Goal: Task Accomplishment & Management: Complete application form

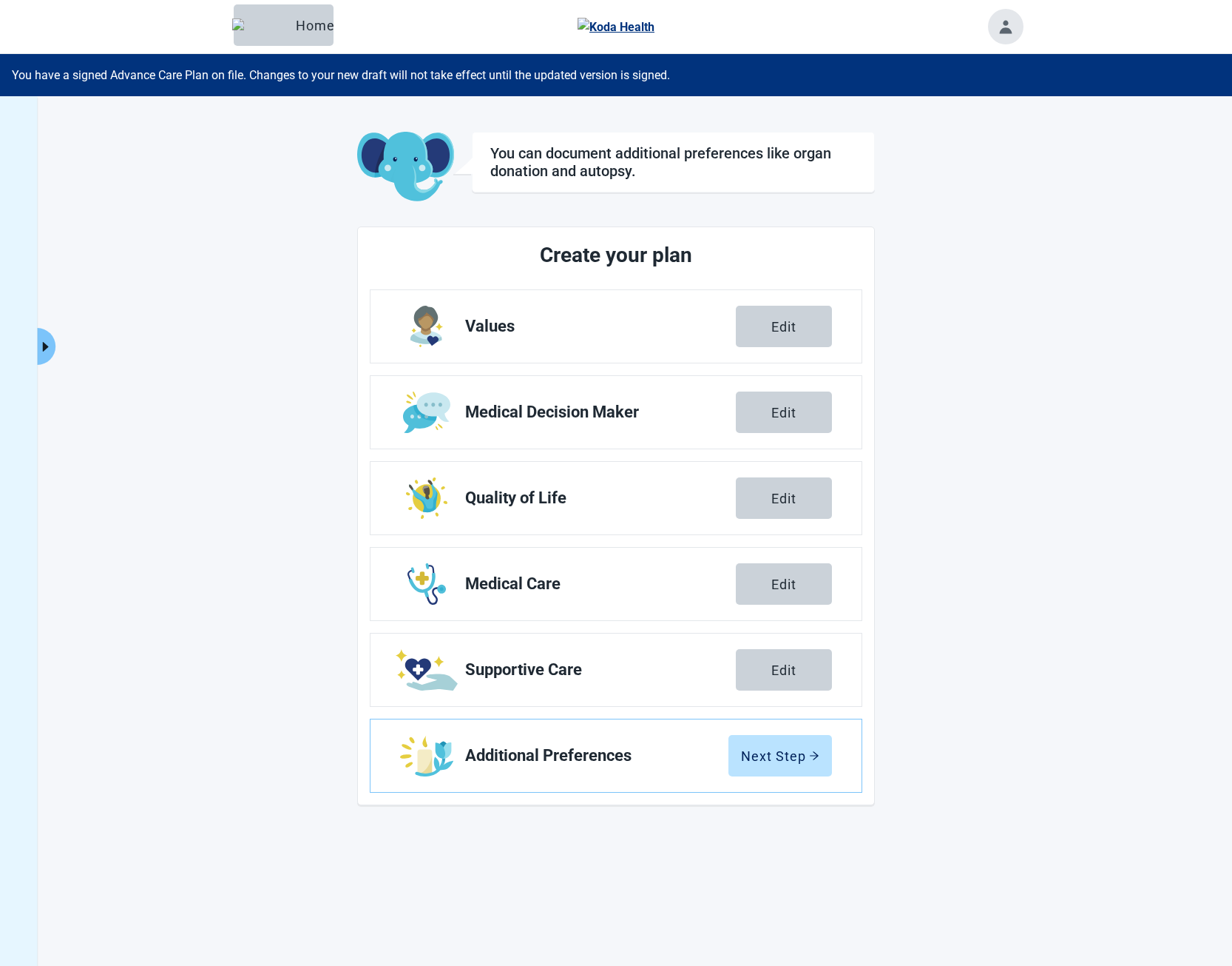
click at [277, 15] on button "Home" at bounding box center [284, 25] width 100 height 42
click at [51, 336] on button "Expand menu" at bounding box center [46, 346] width 18 height 37
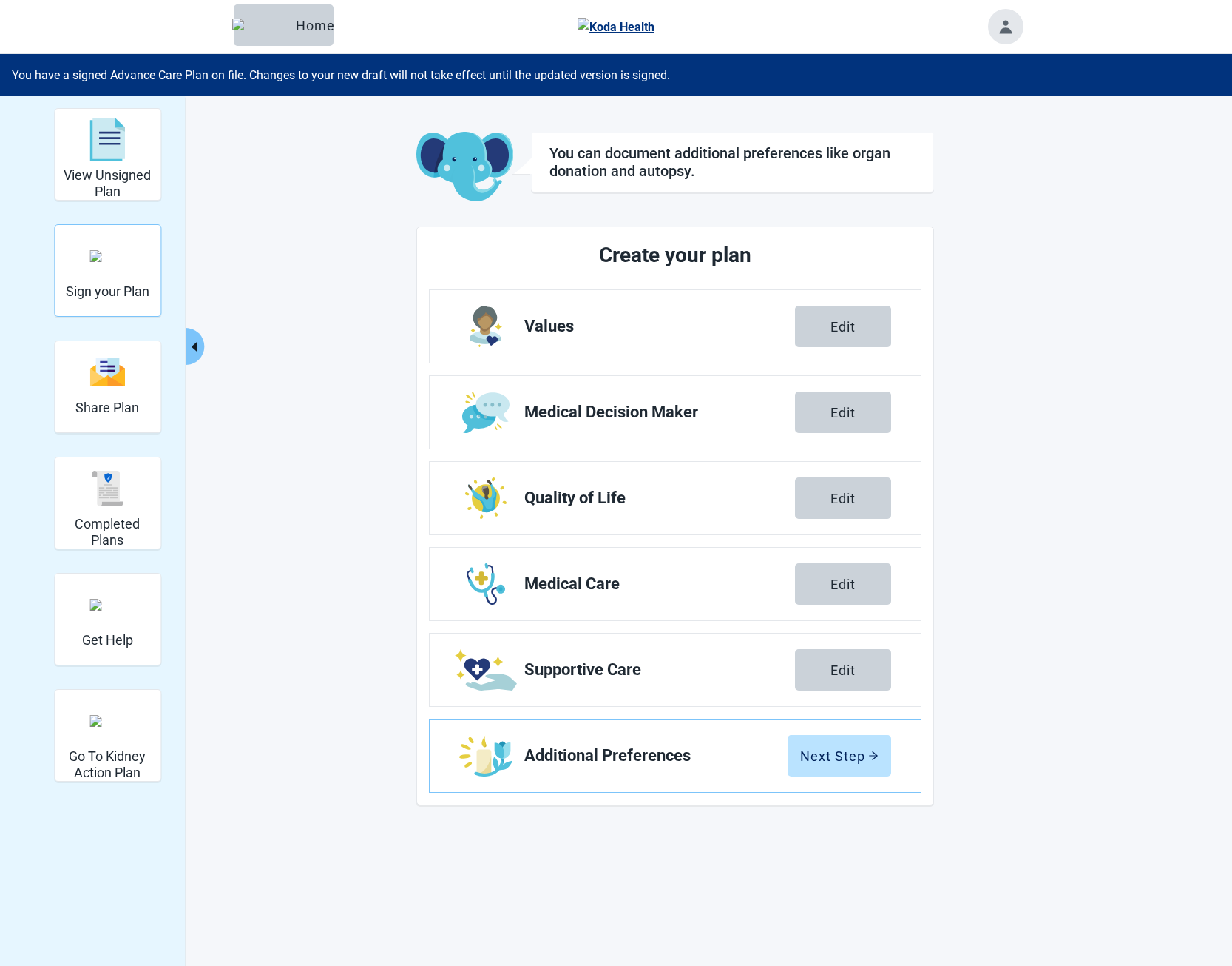
click at [100, 278] on div "Sign your Plan" at bounding box center [107, 255] width 84 height 55
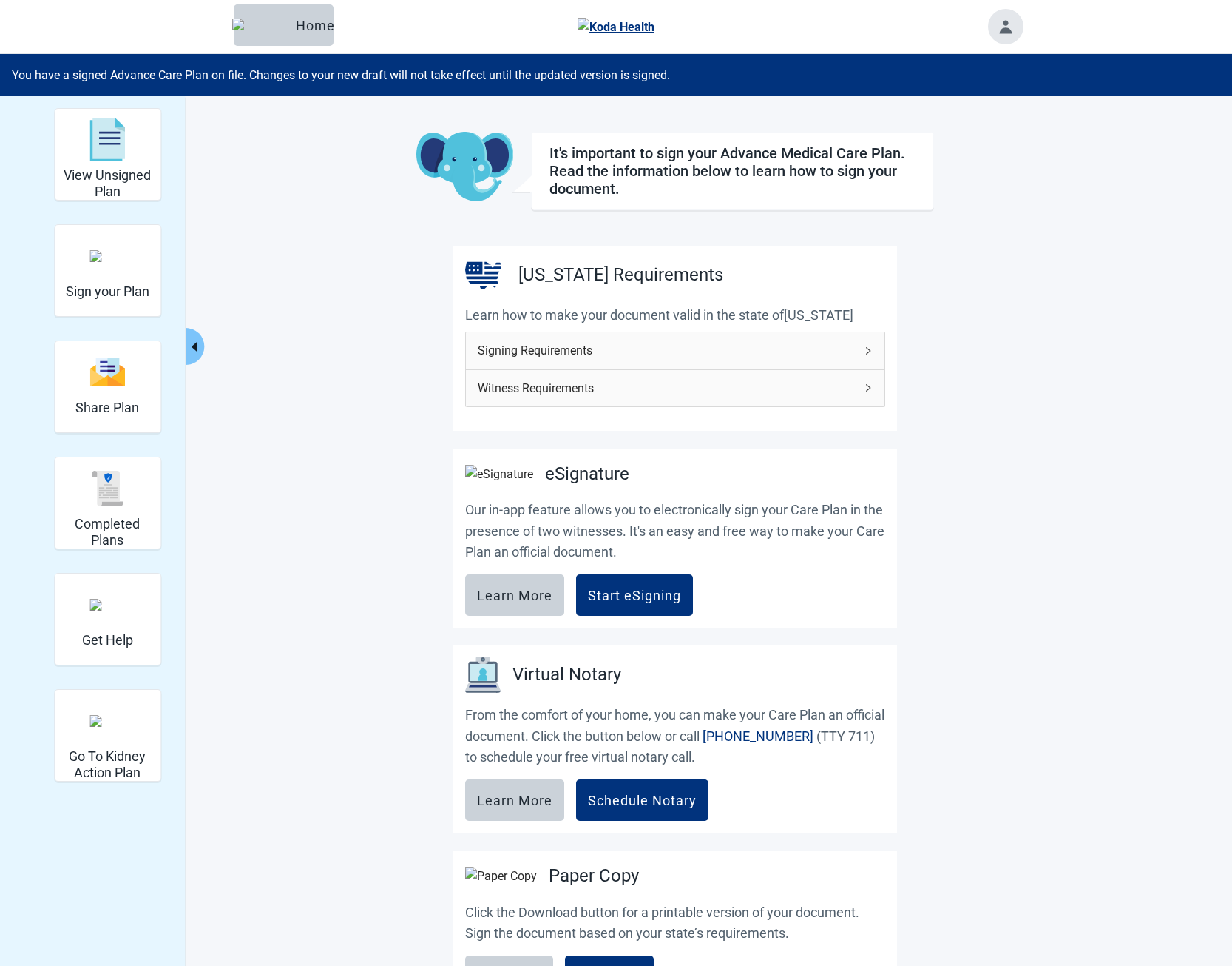
click at [630, 628] on section "eSignature Our in-app feature allows you to electronically sign your Care Plan …" at bounding box center [675, 538] width 443 height 180
click at [627, 612] on button "Start eSigning" at bounding box center [634, 595] width 117 height 42
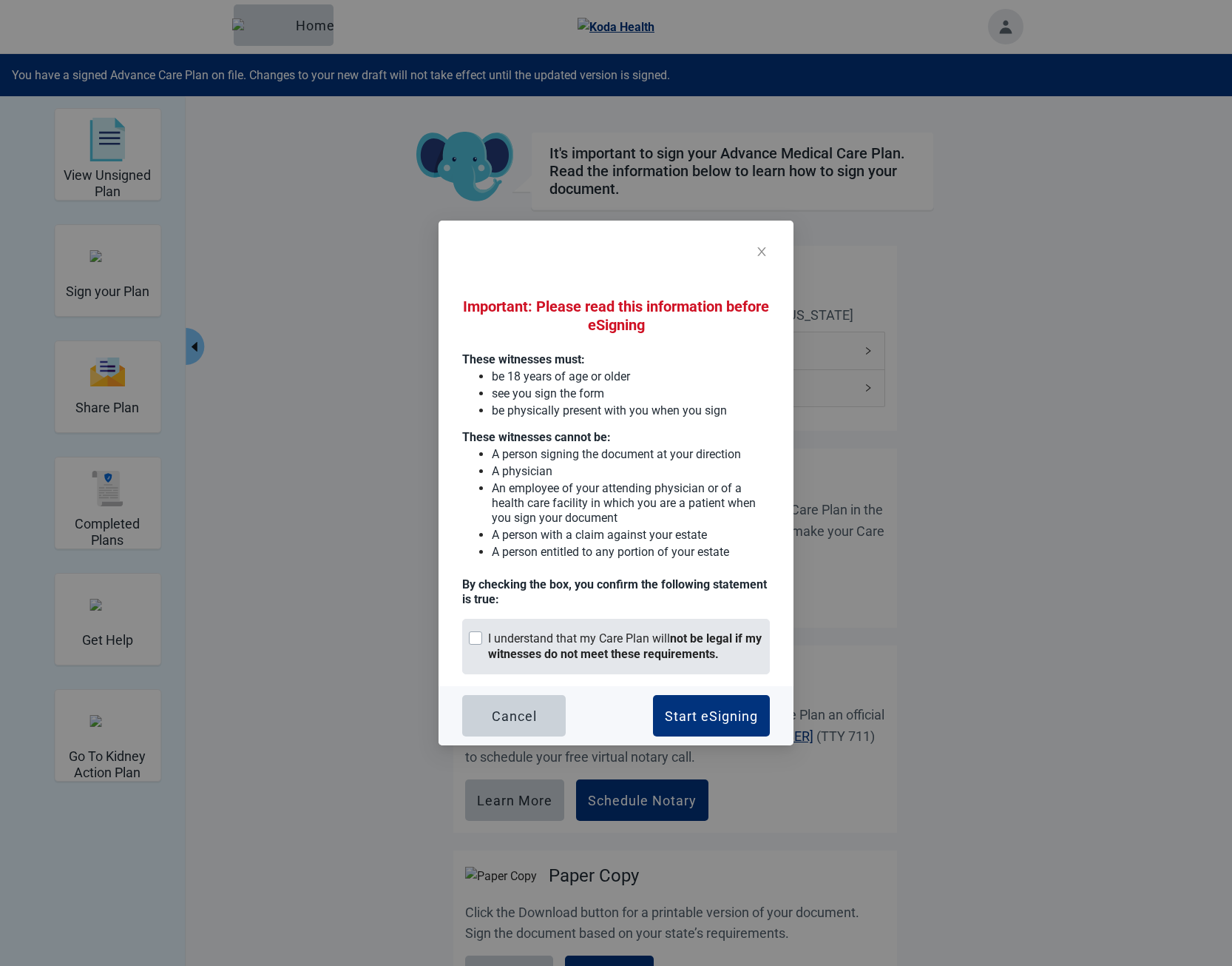
click at [685, 660] on strong "not be legal if my witnesses do not meet these requirements." at bounding box center [624, 646] width 274 height 30
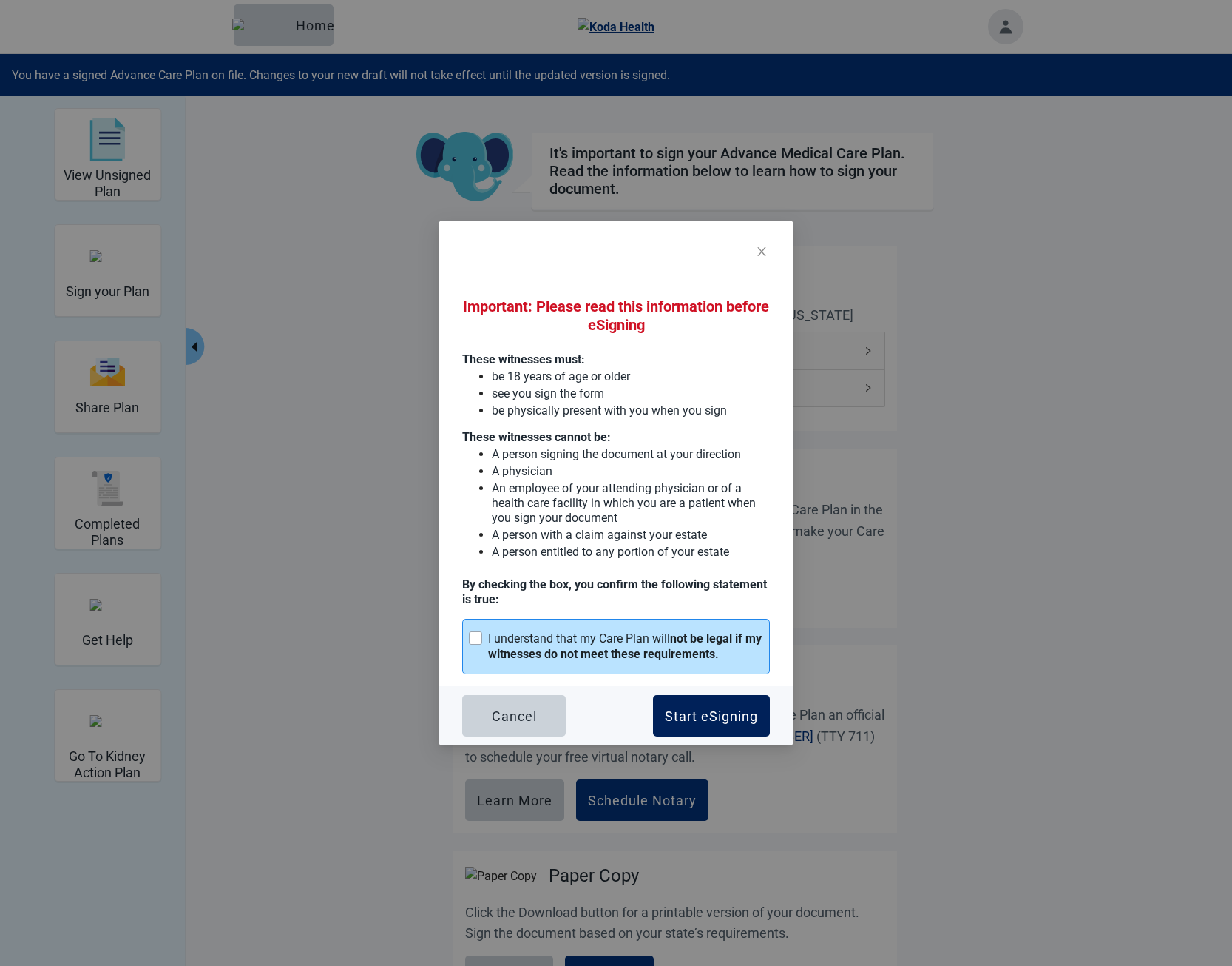
click at [723, 710] on div "Start eSigning" at bounding box center [711, 716] width 93 height 14
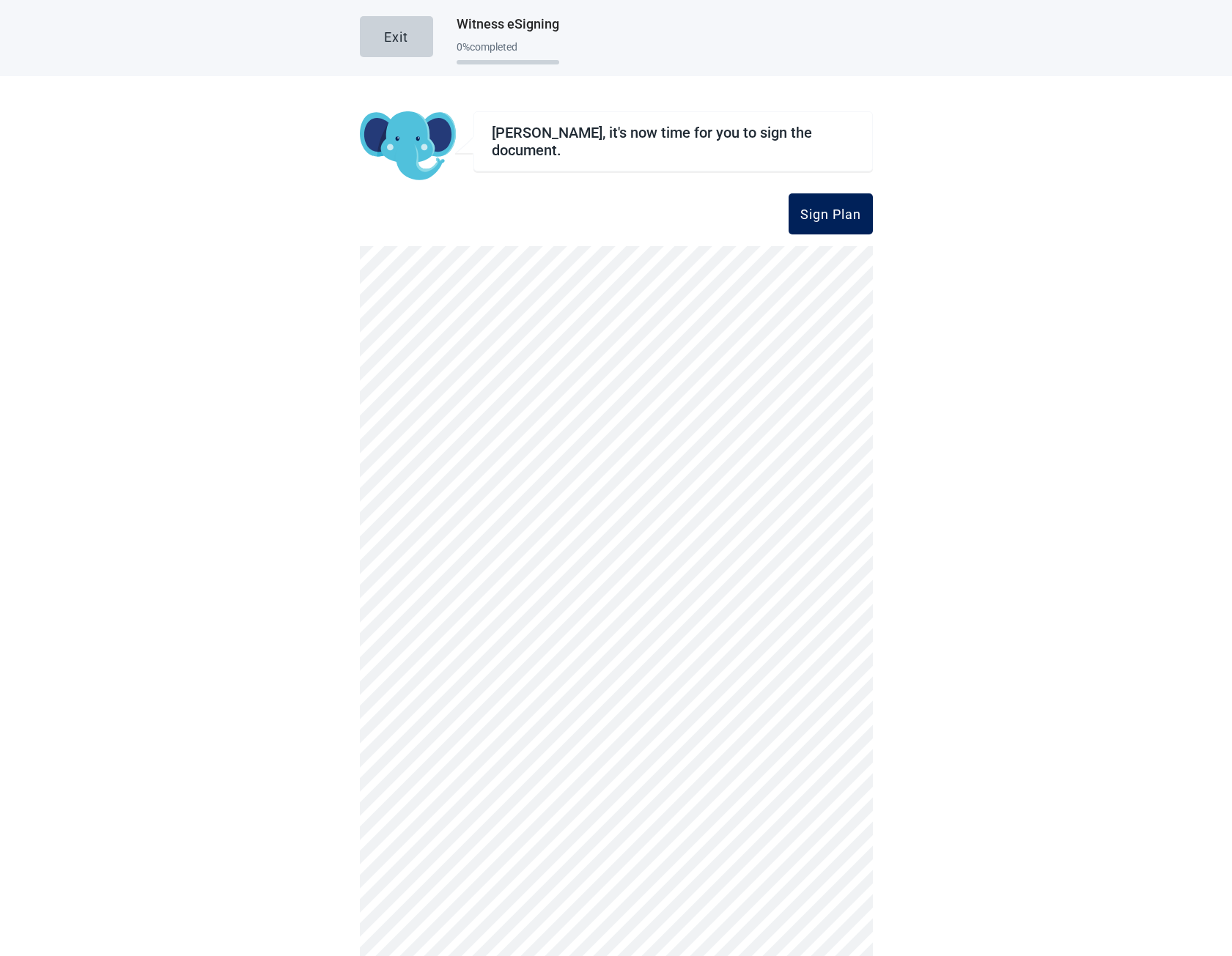
click at [843, 223] on button "Sign Plan" at bounding box center [830, 214] width 84 height 41
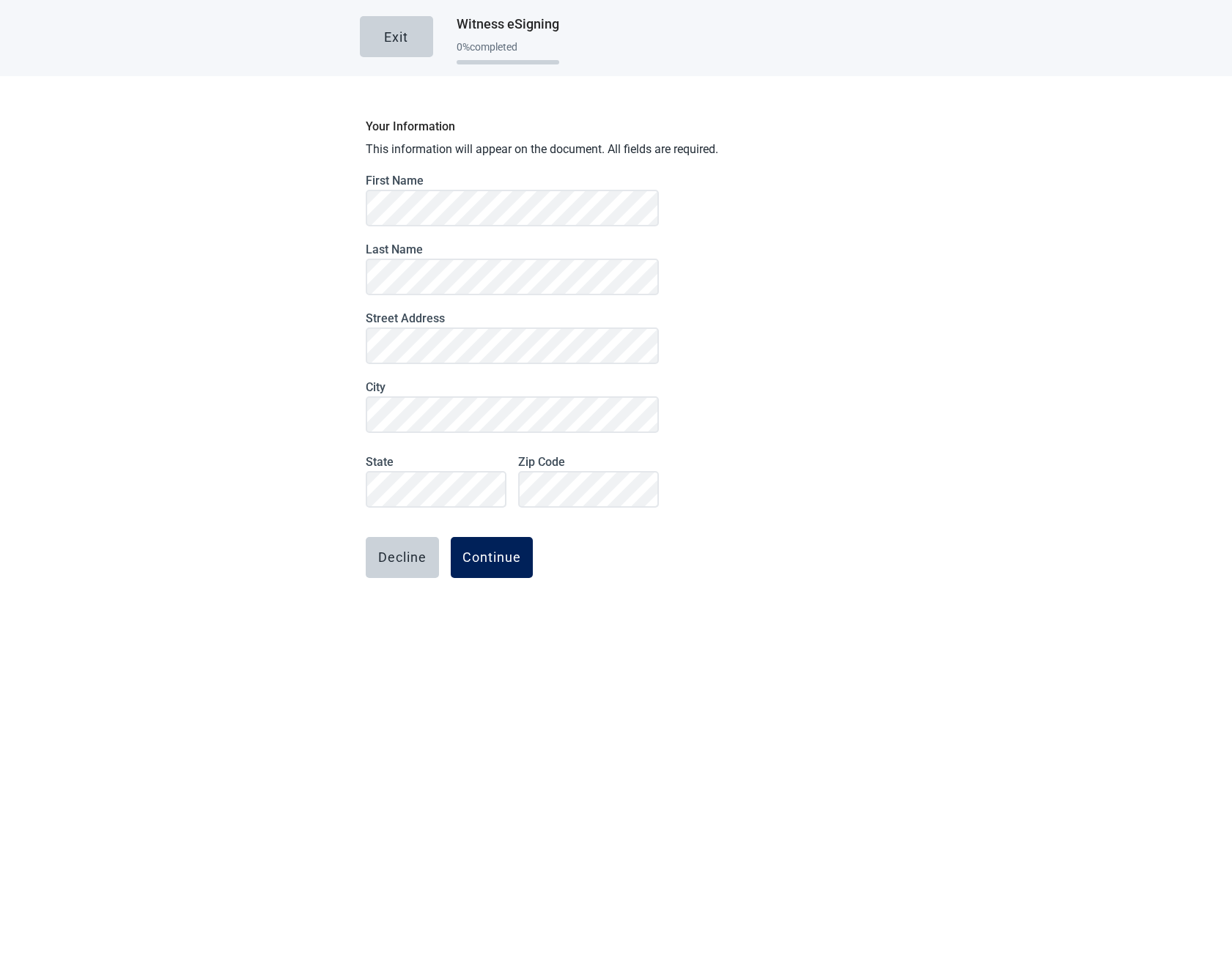
click at [499, 554] on div "Continue" at bounding box center [492, 557] width 59 height 14
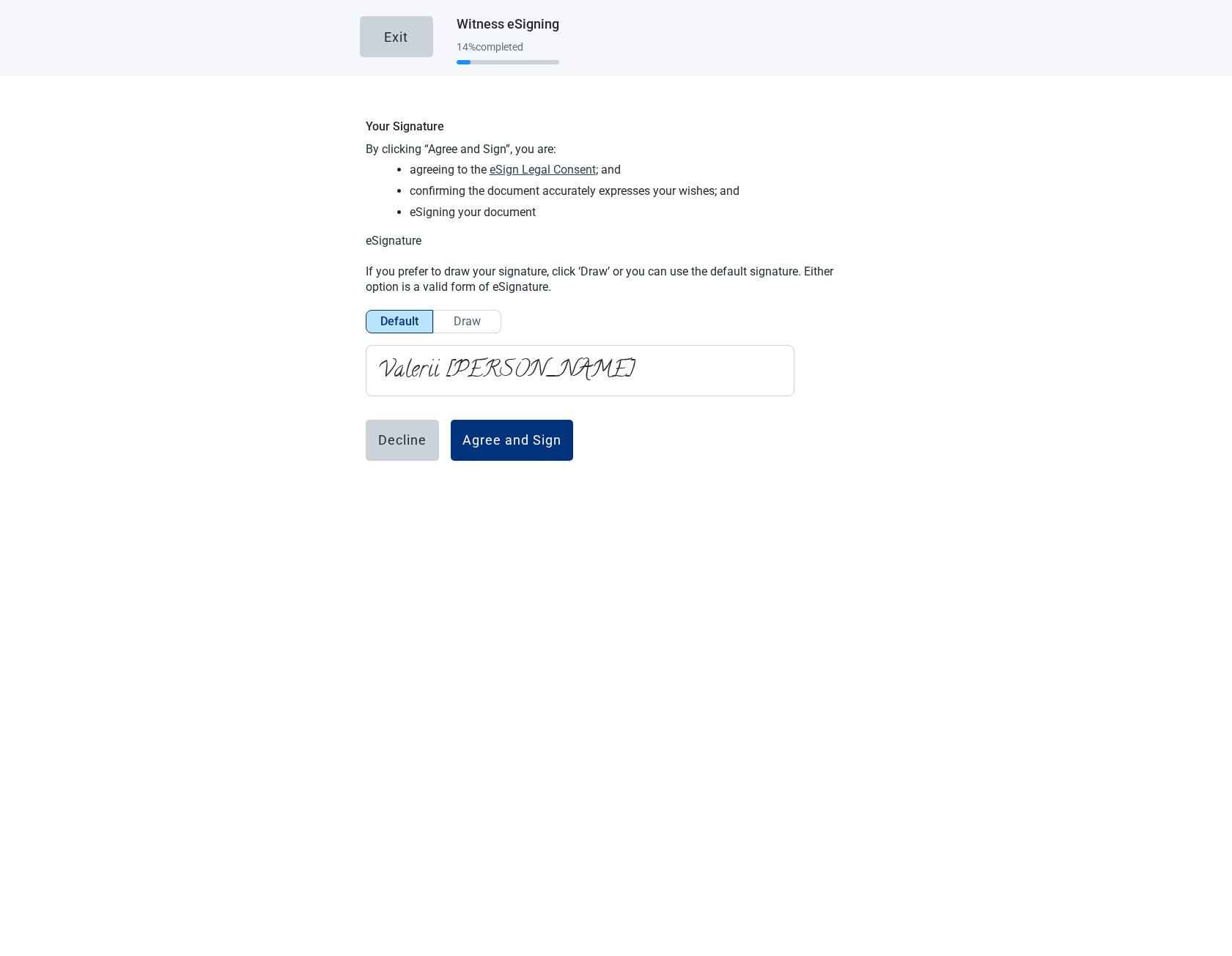
click at [528, 174] on button "eSign Legal Consent" at bounding box center [542, 169] width 106 height 18
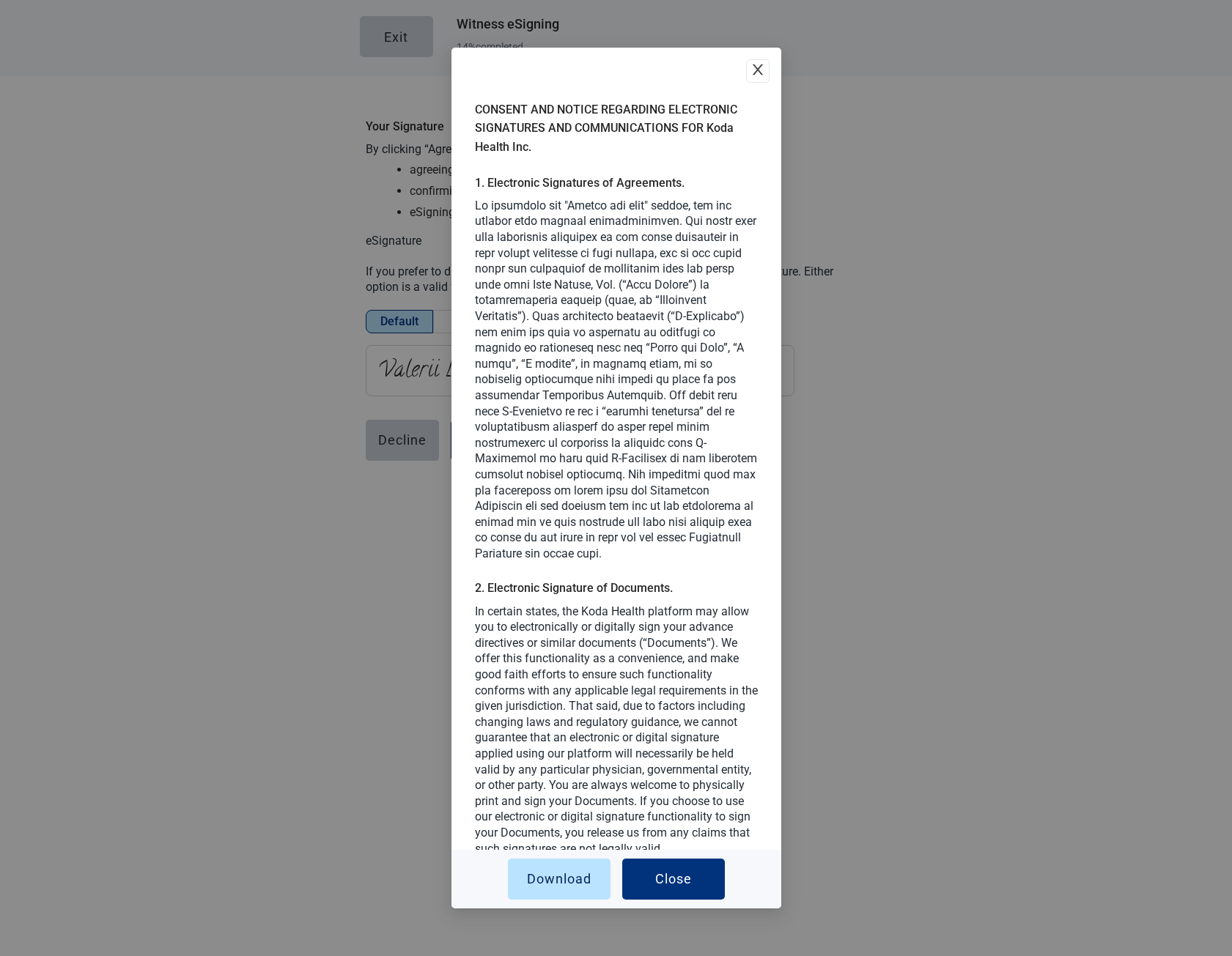
click at [751, 74] on icon "close" at bounding box center [758, 70] width 14 height 14
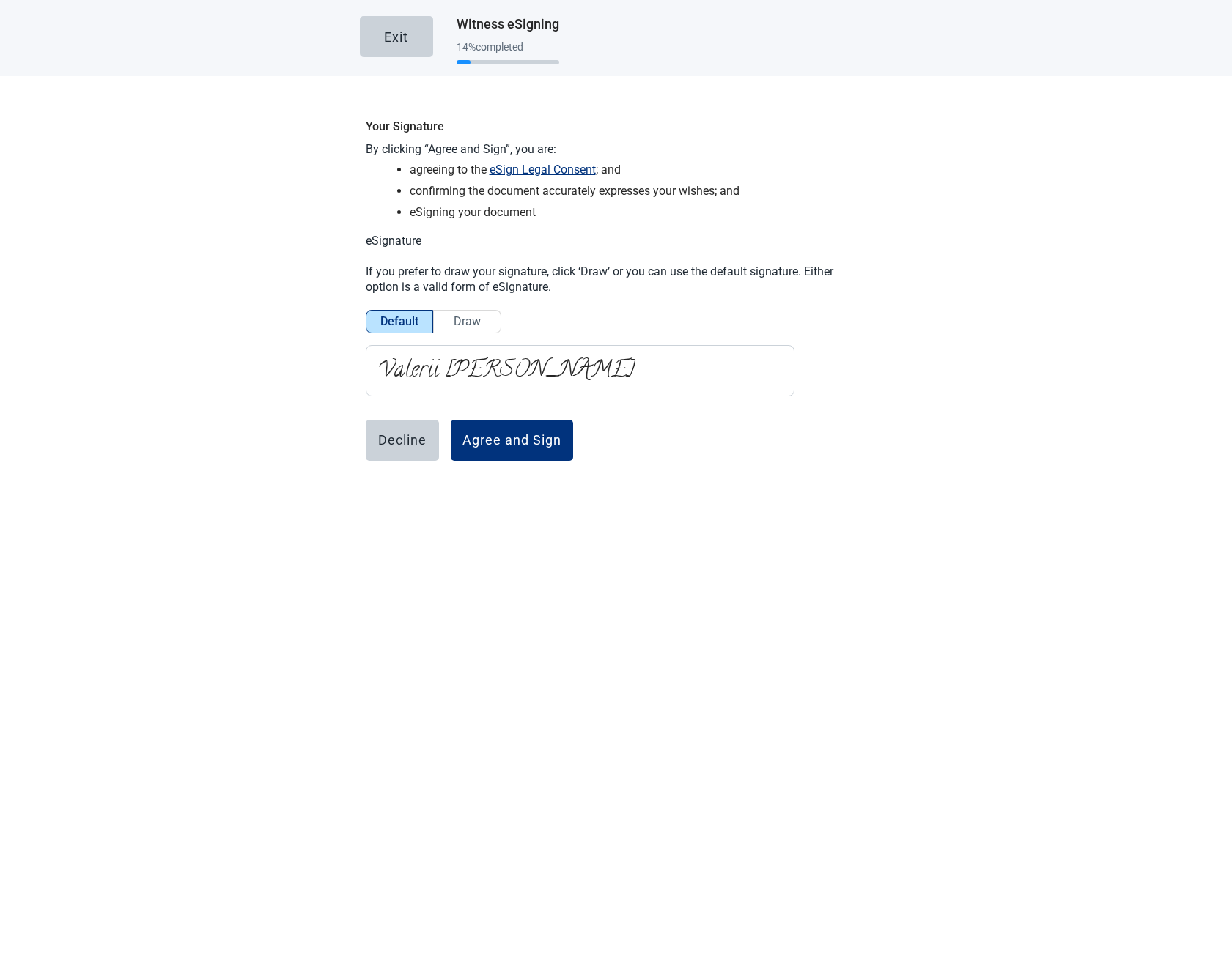
click at [540, 183] on li "confirming the document accurately expresses your wishes; and" at bounding box center [638, 190] width 457 height 18
click at [537, 174] on button "eSign Legal Consent" at bounding box center [542, 169] width 106 height 18
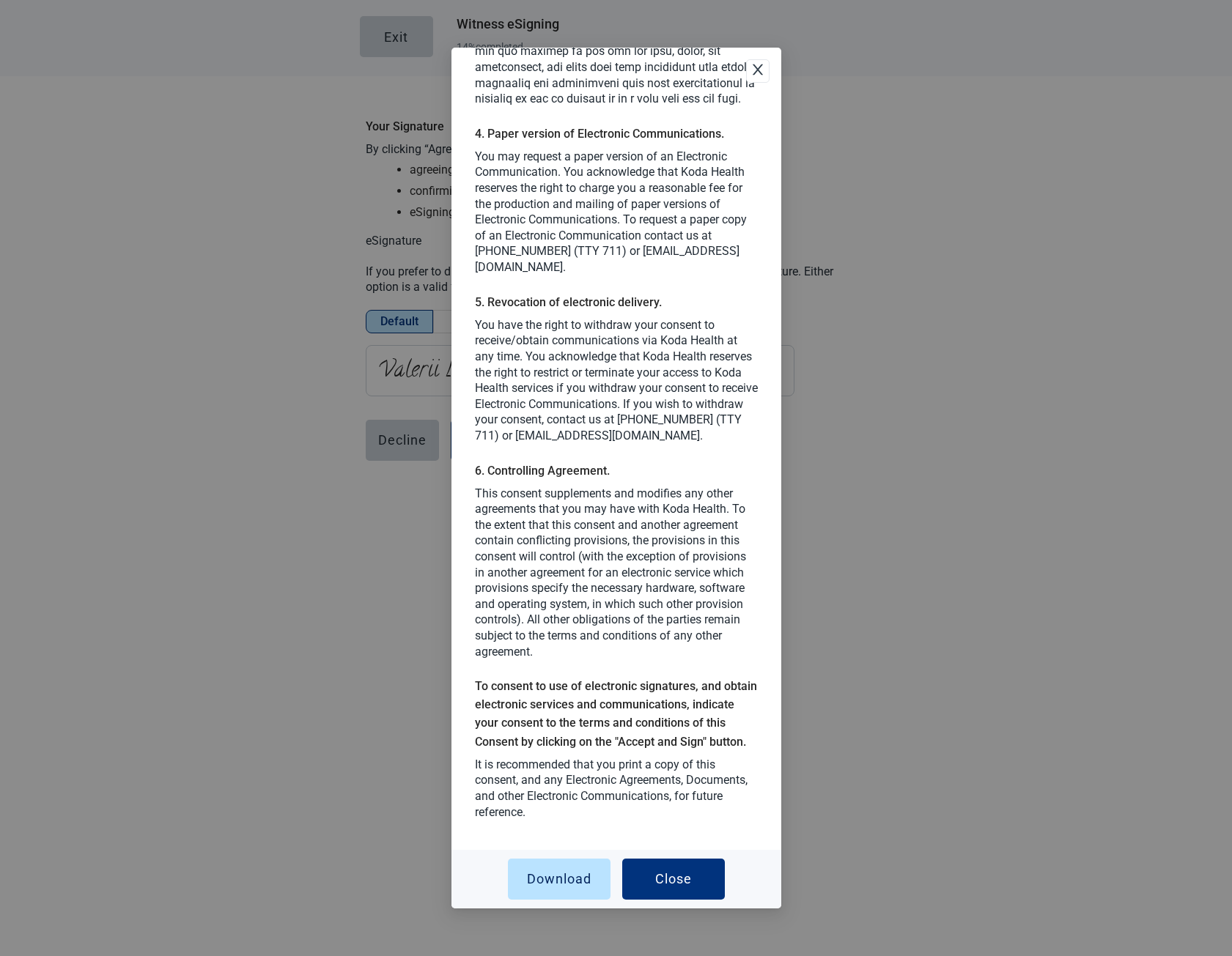
scroll to position [1226, 0]
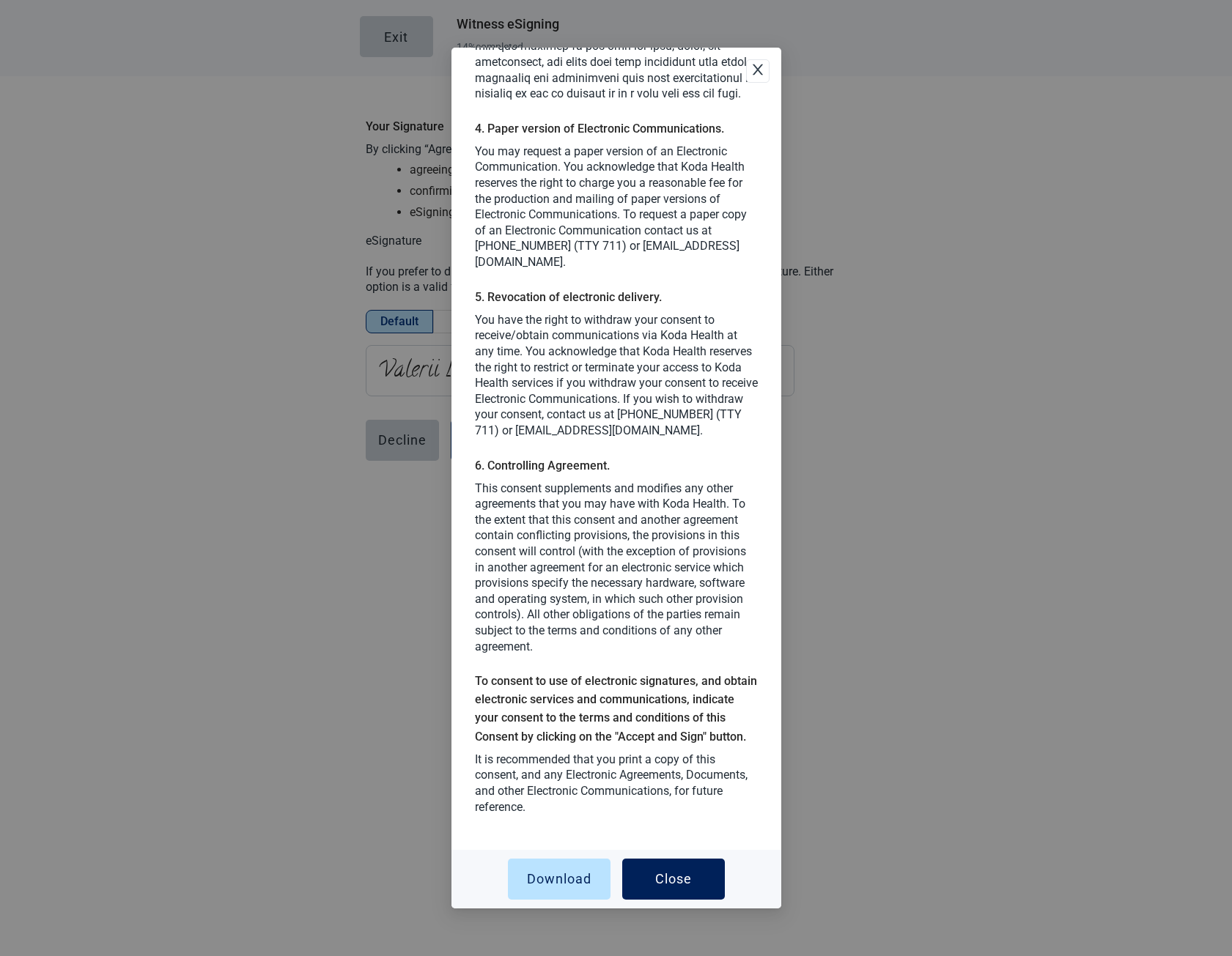
click at [674, 869] on button "Close" at bounding box center [673, 879] width 103 height 41
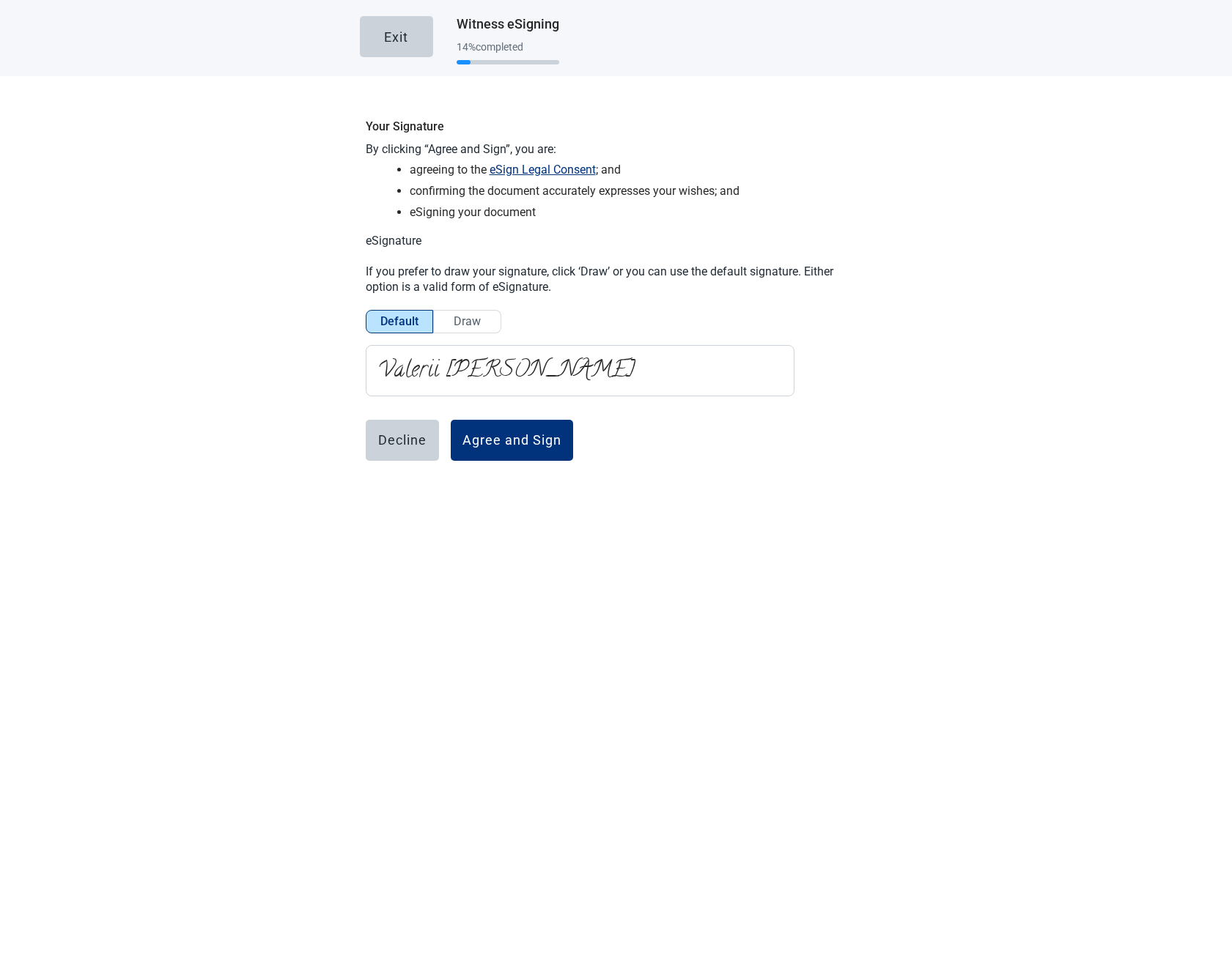
click at [531, 182] on li "confirming the document accurately expresses your wishes; and" at bounding box center [638, 190] width 457 height 18
click at [531, 165] on button "eSign Legal Consent" at bounding box center [542, 169] width 106 height 18
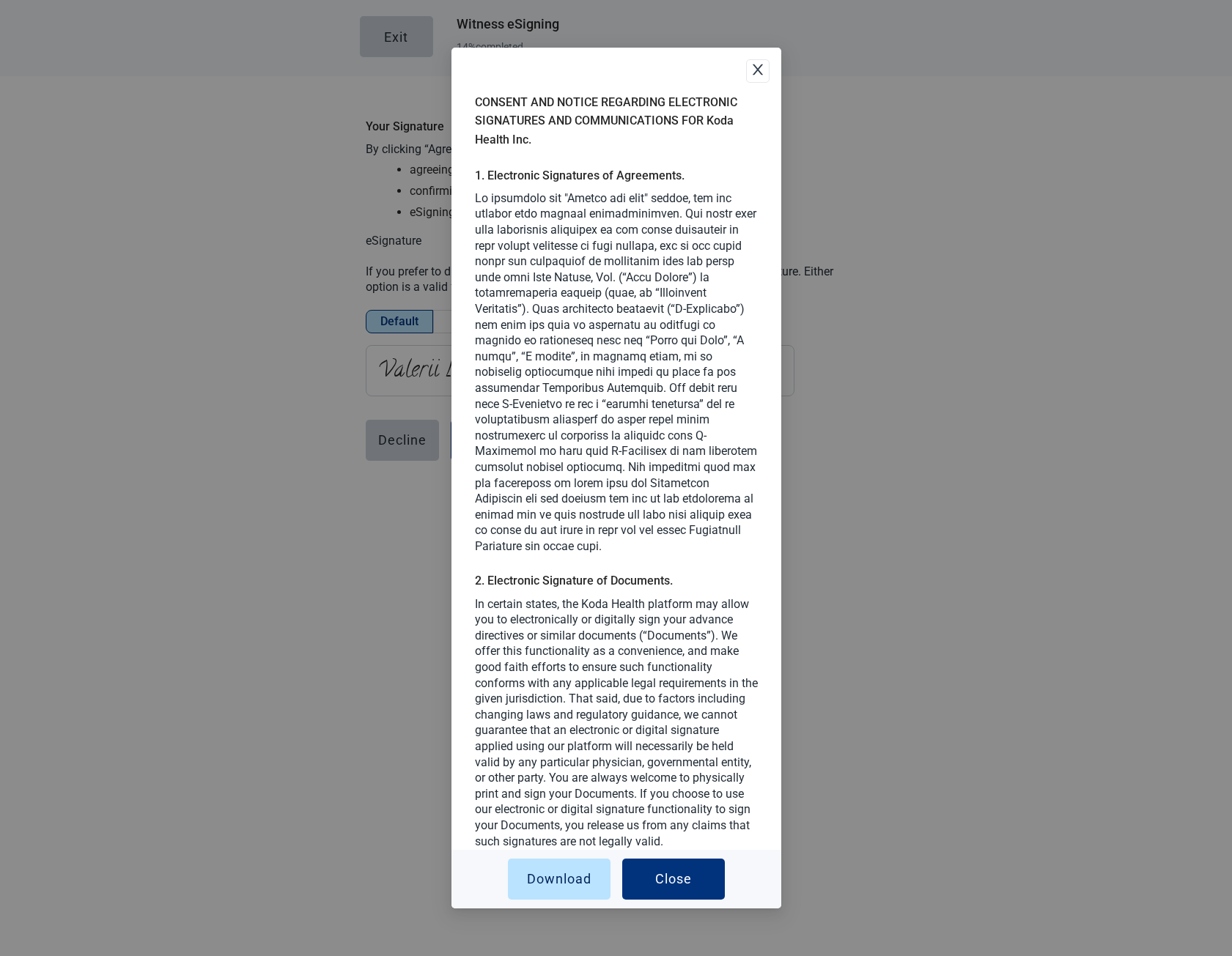
scroll to position [0, 0]
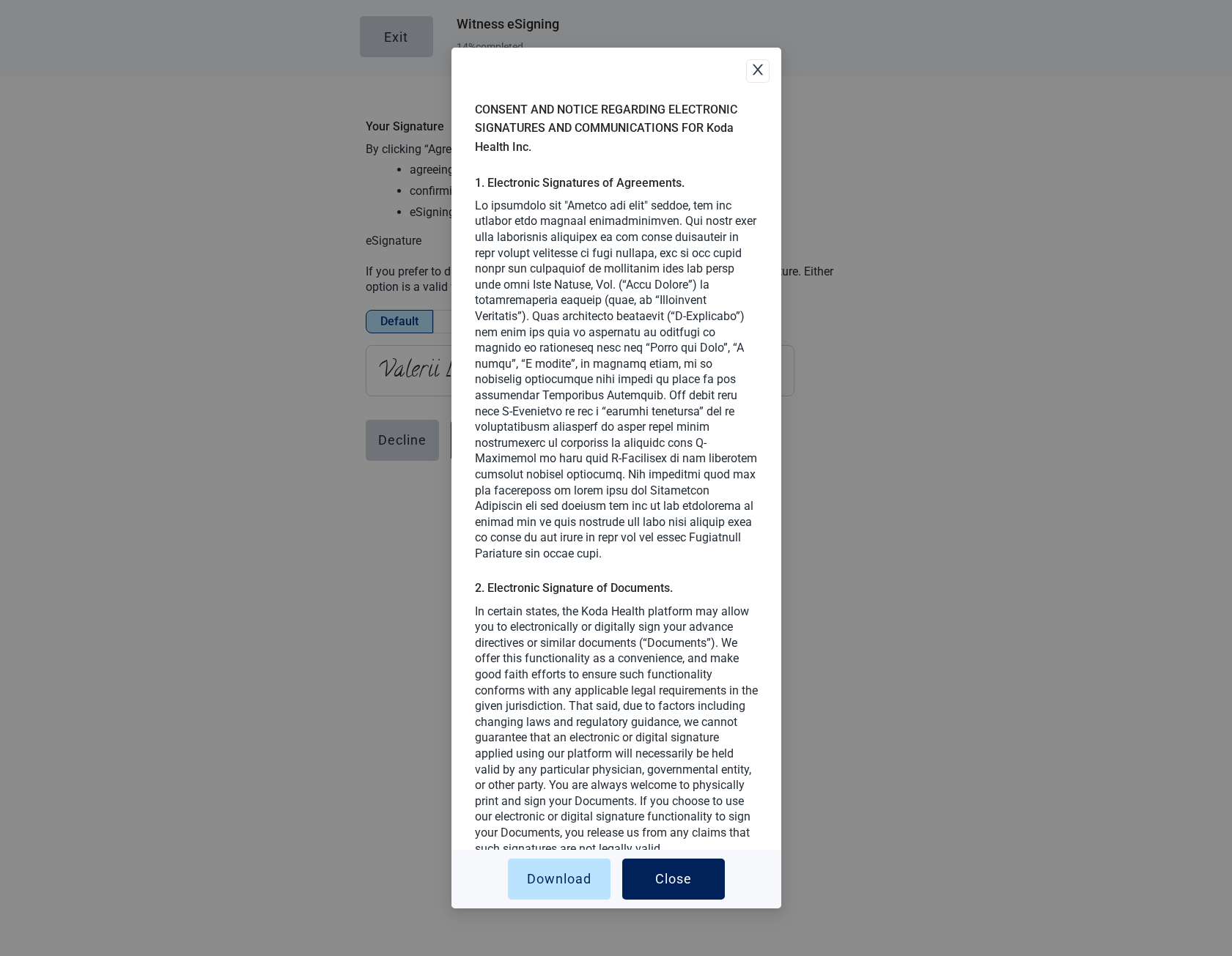
click at [668, 872] on div "Close" at bounding box center [673, 879] width 37 height 14
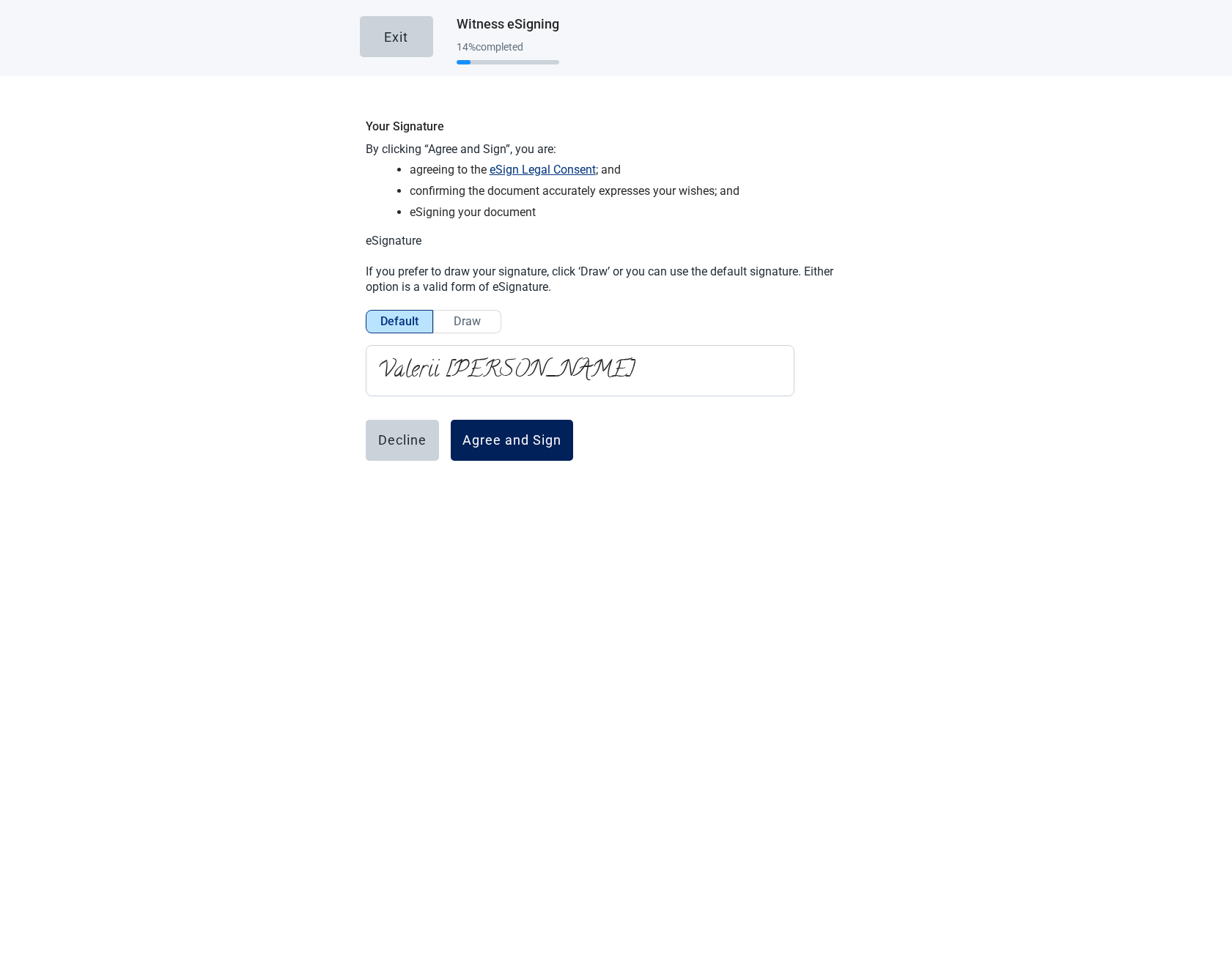
click at [512, 436] on div "Agree and Sign" at bounding box center [512, 440] width 99 height 14
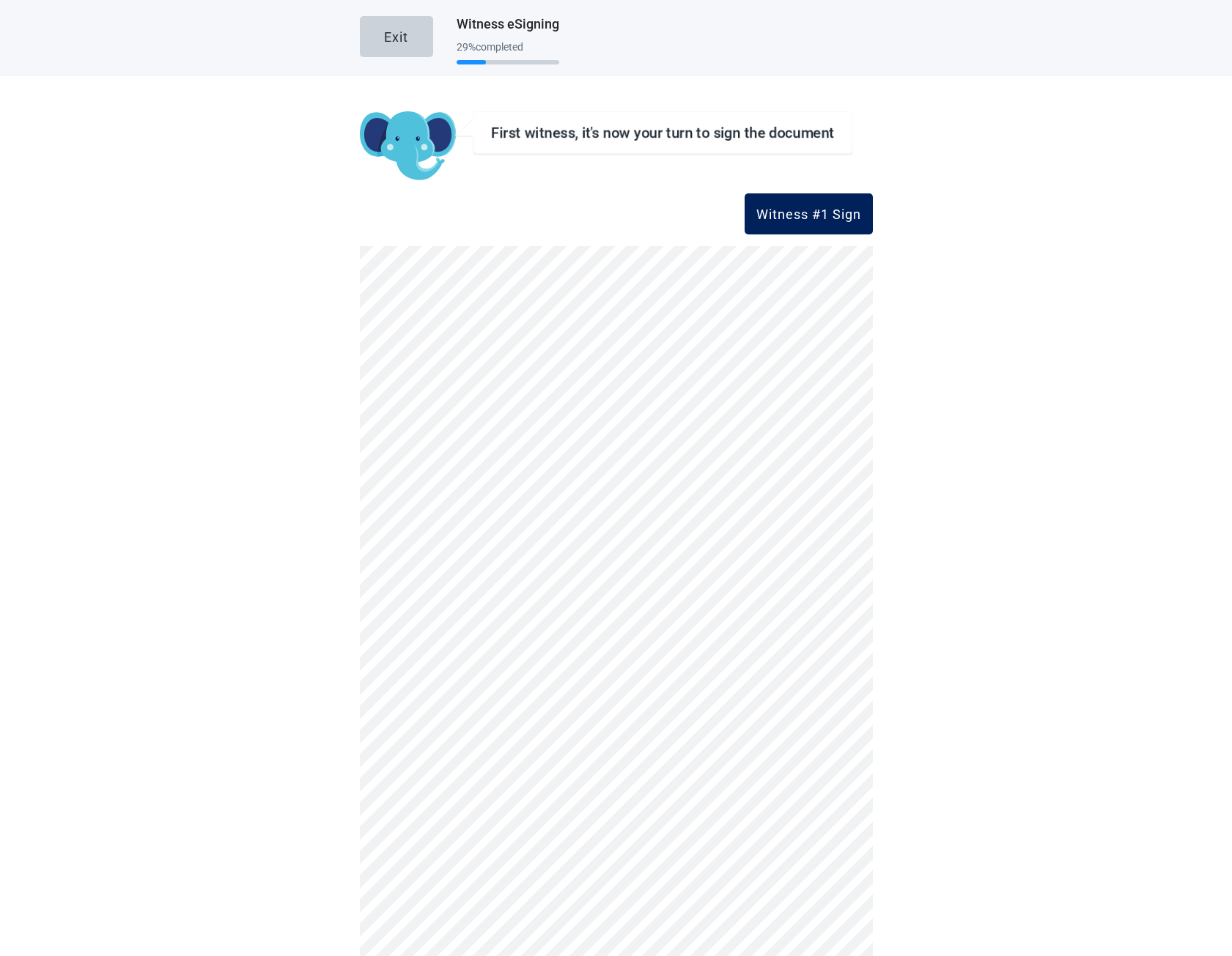
click at [767, 213] on div "Witness #1 Sign" at bounding box center [808, 214] width 105 height 14
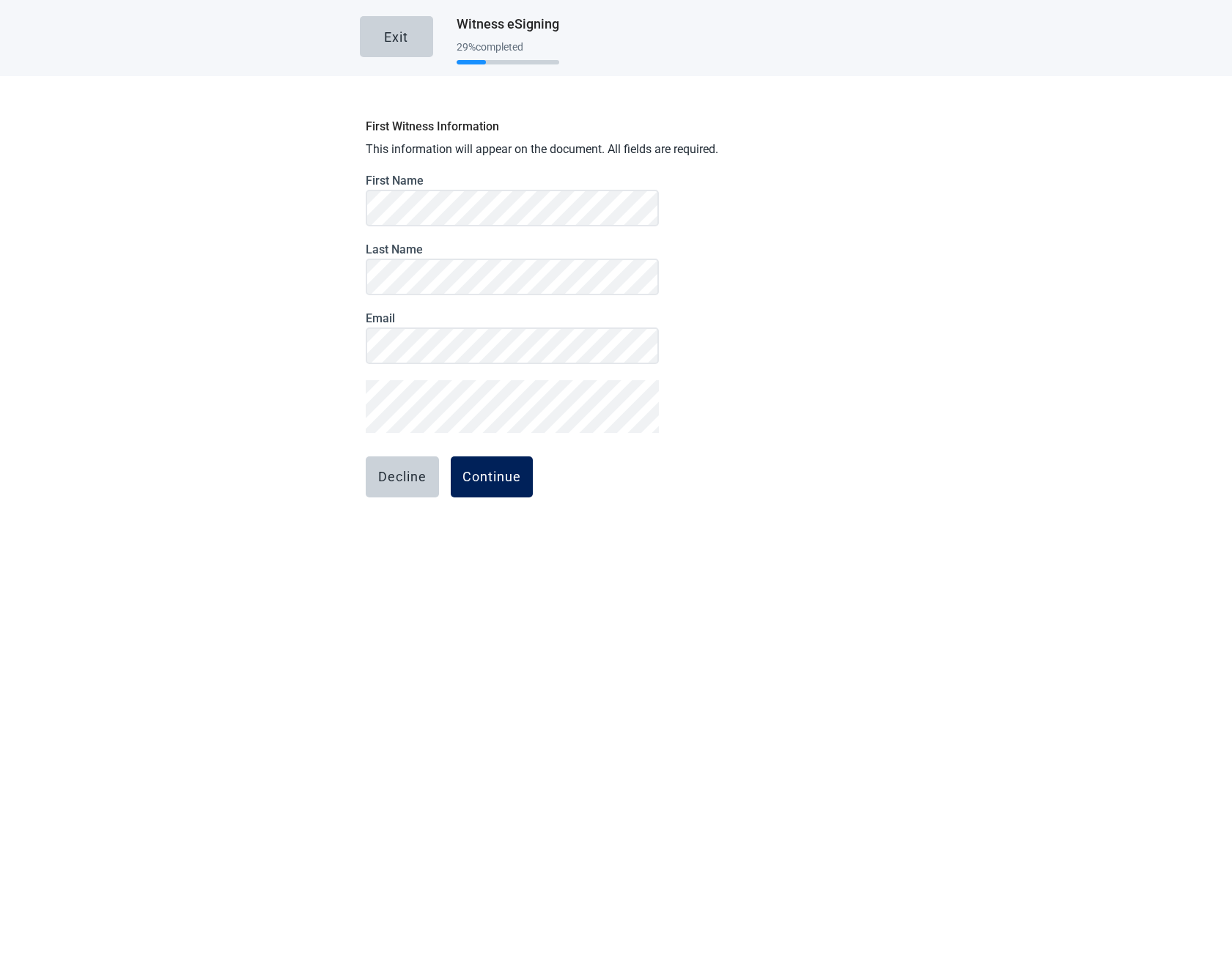
click at [485, 478] on div "Continue" at bounding box center [492, 477] width 59 height 14
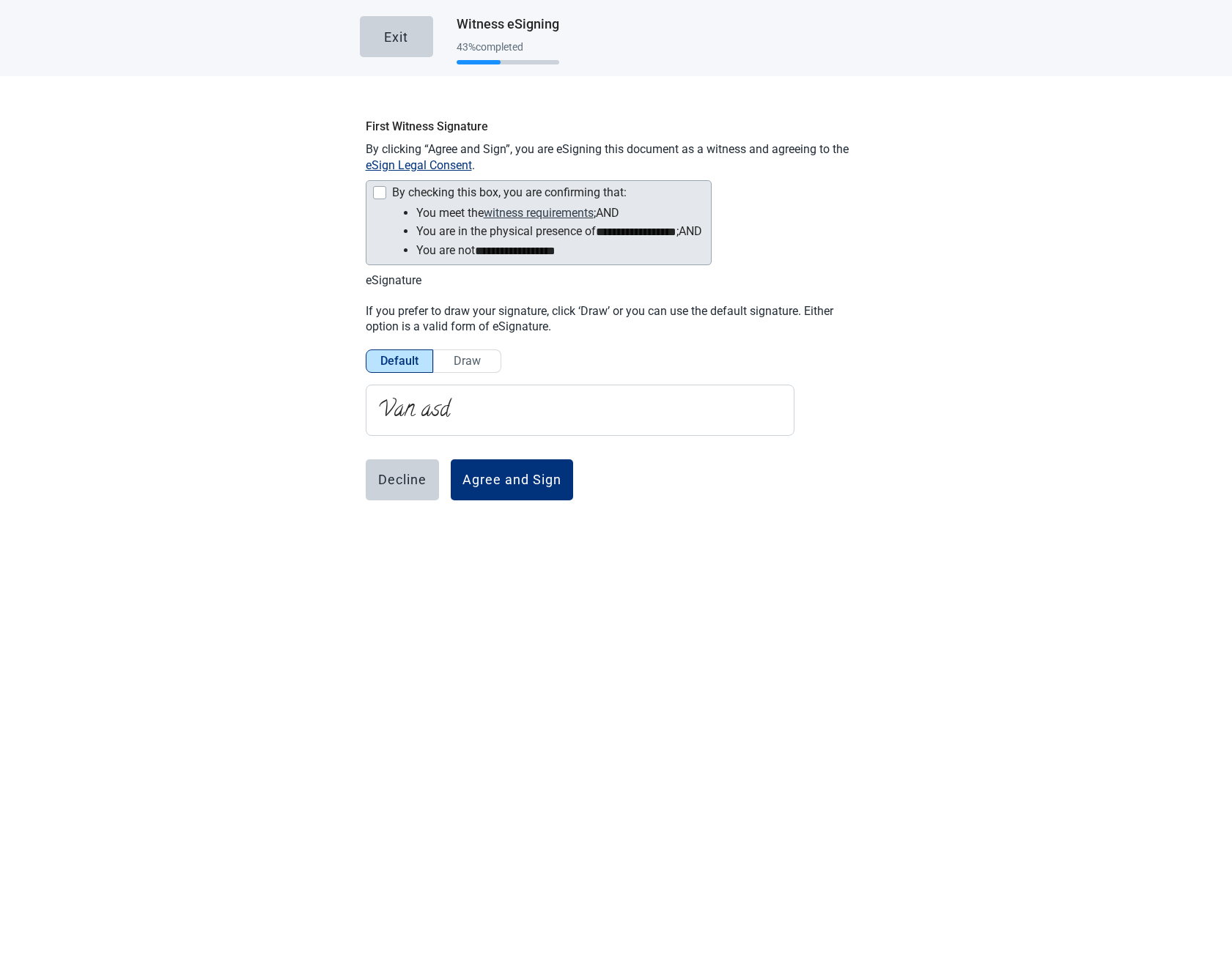
click at [503, 208] on button "witness requirements" at bounding box center [538, 213] width 110 height 18
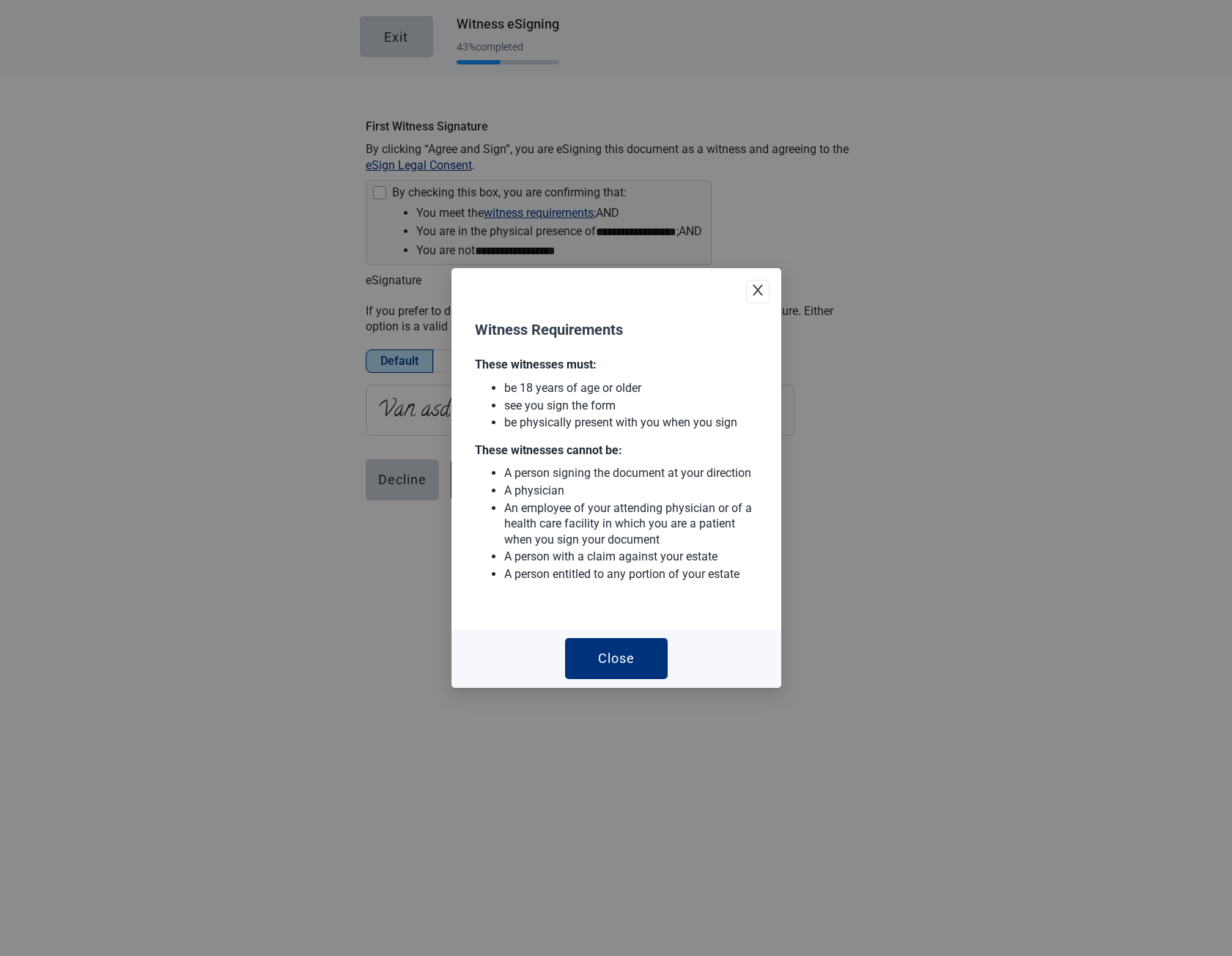
click at [762, 292] on icon "close" at bounding box center [758, 290] width 14 height 14
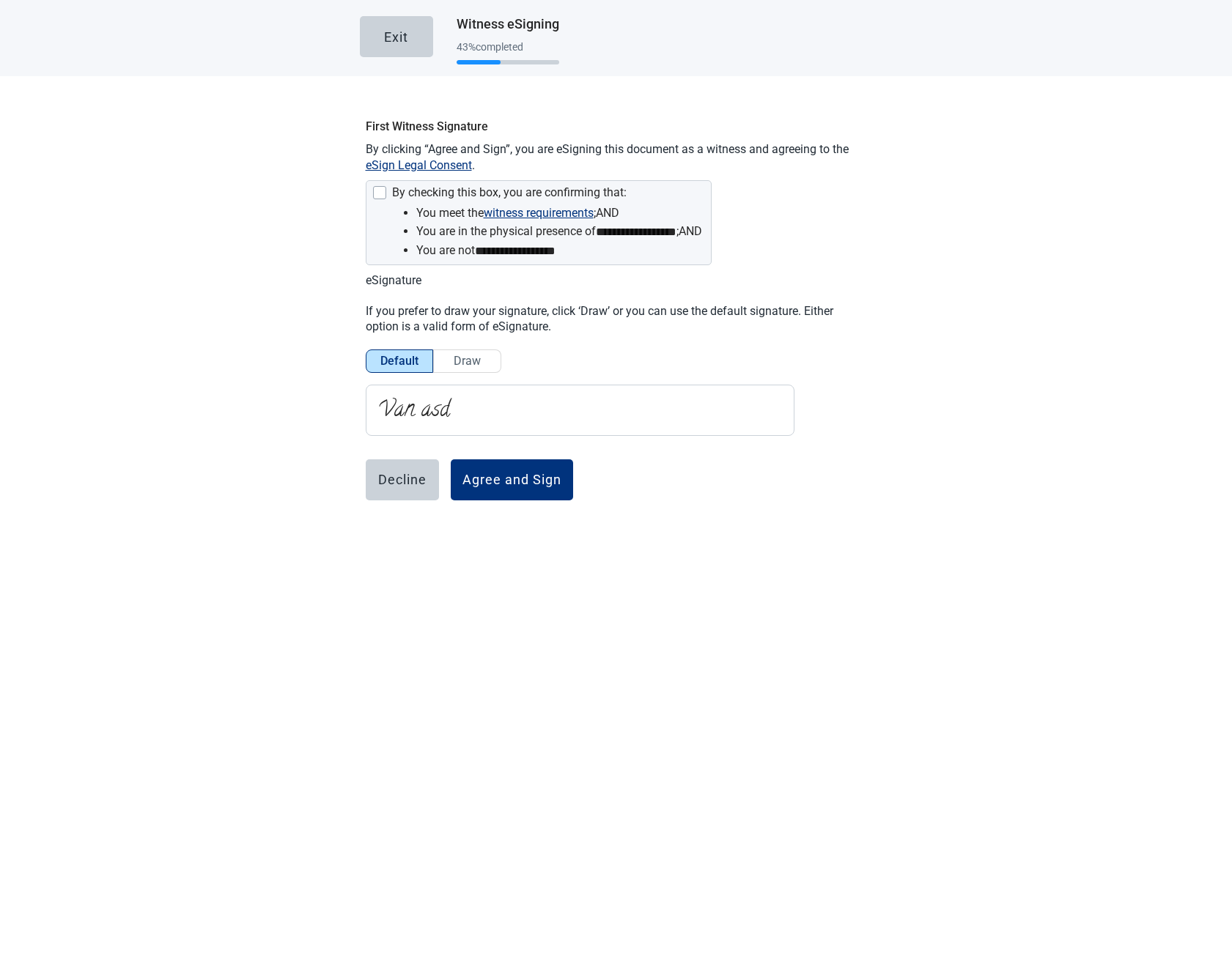
click at [438, 156] on p "By clicking “Agree and Sign”, you are eSigning this document as a witness and a…" at bounding box center [616, 157] width 501 height 31
click at [439, 164] on button "eSign Legal Consent" at bounding box center [419, 165] width 106 height 16
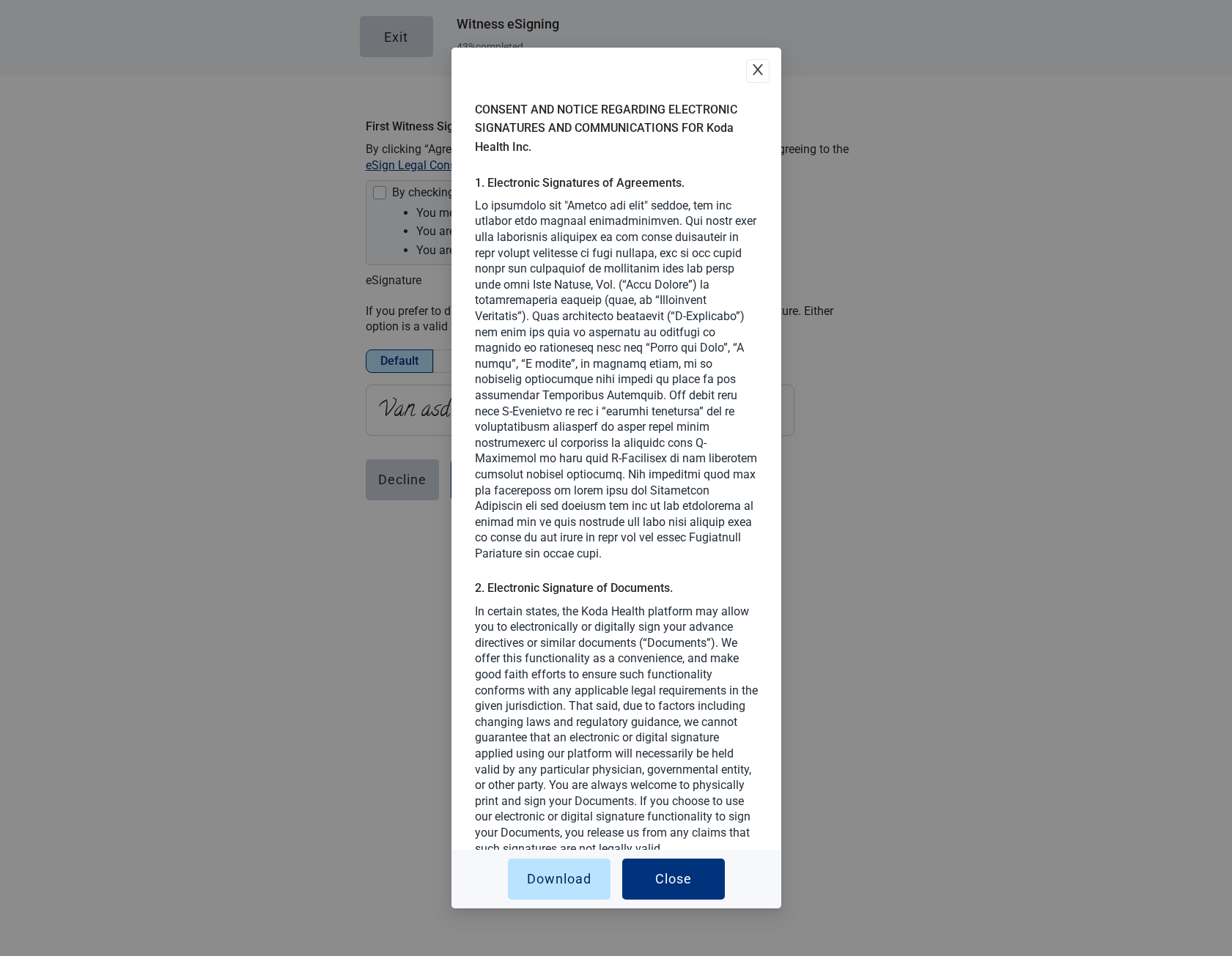
click at [759, 67] on icon "close" at bounding box center [756, 69] width 10 height 11
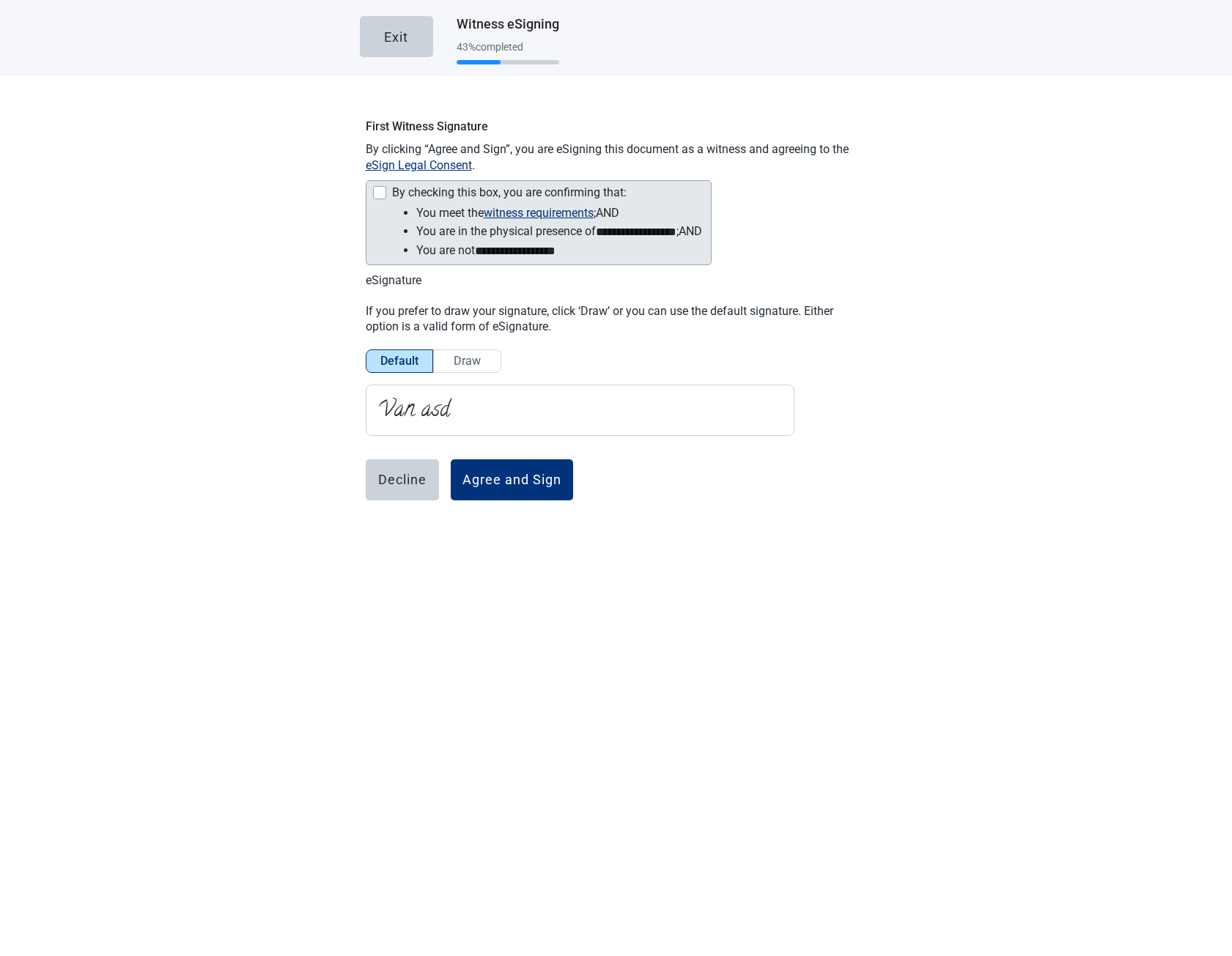
click at [379, 189] on div "Main content" at bounding box center [379, 192] width 13 height 13
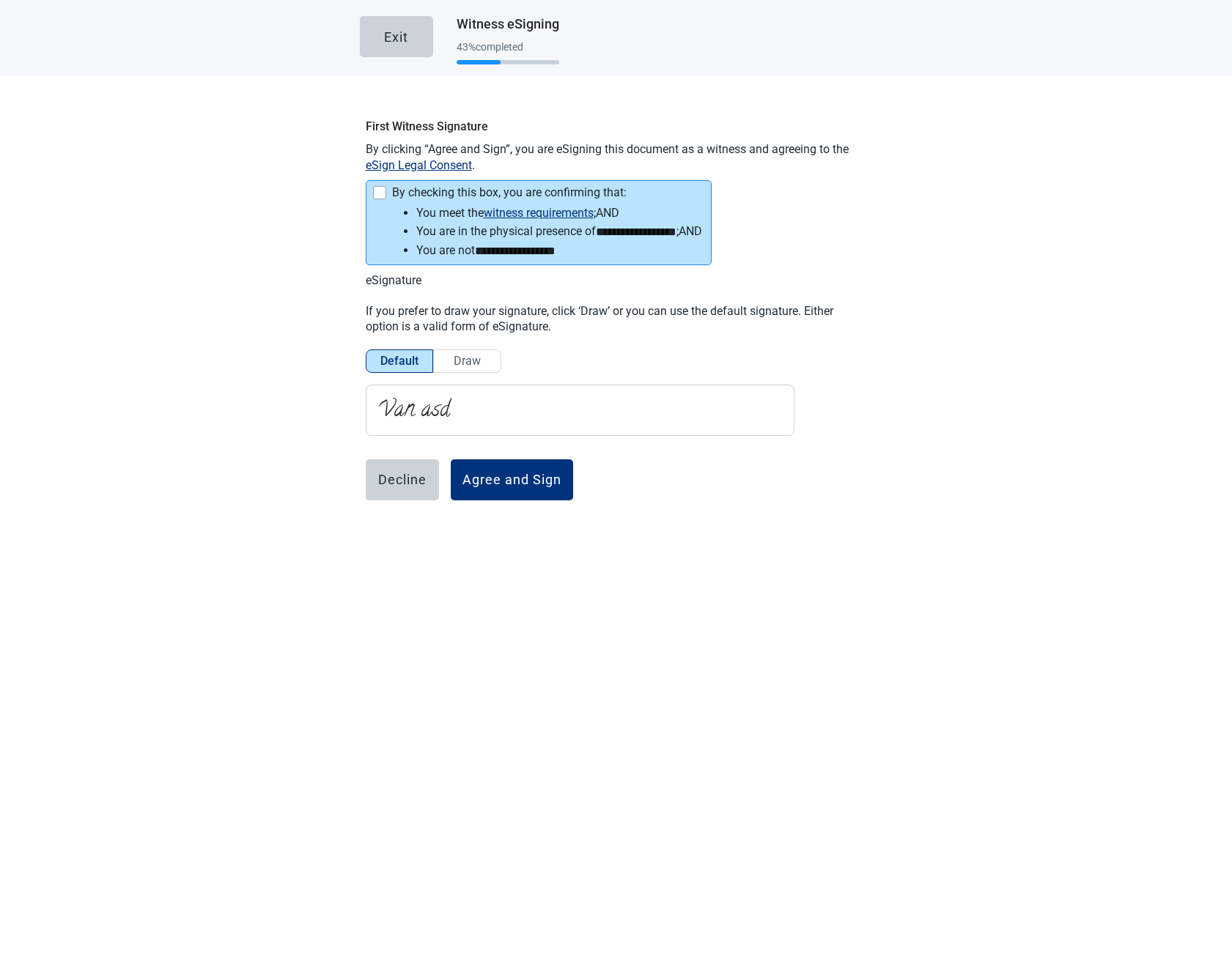
click at [392, 193] on div "By checking this box, you are confirming that:" at bounding box center [509, 192] width 234 height 13
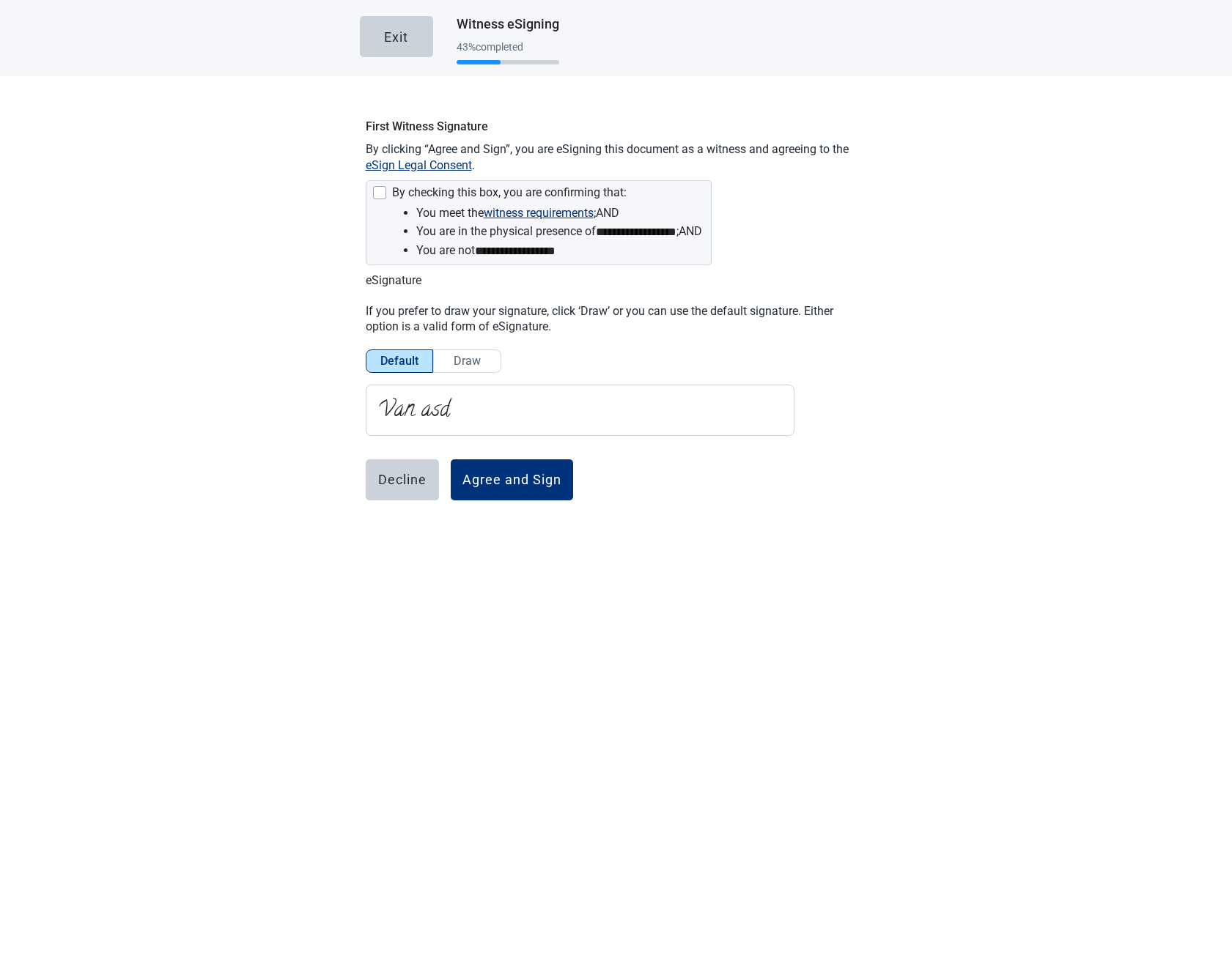
click at [261, 149] on main "**********" at bounding box center [616, 291] width 1232 height 582
